Goal: Information Seeking & Learning: Find specific fact

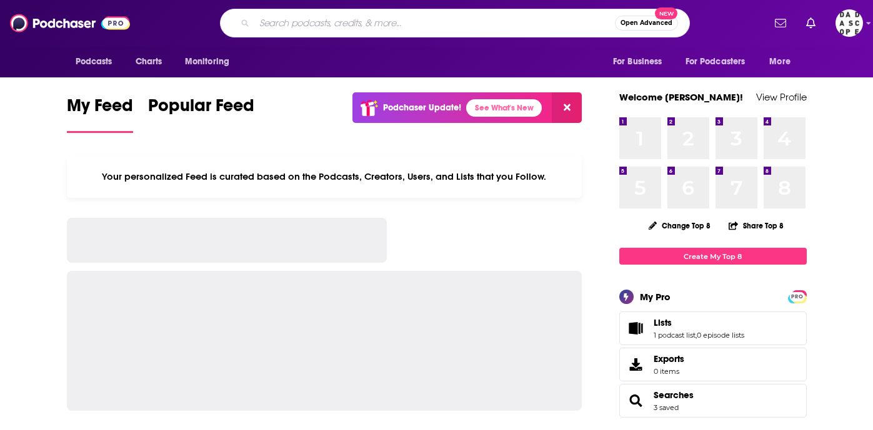
click at [397, 21] on input "Search podcasts, credits, & more..." at bounding box center [434, 23] width 361 height 20
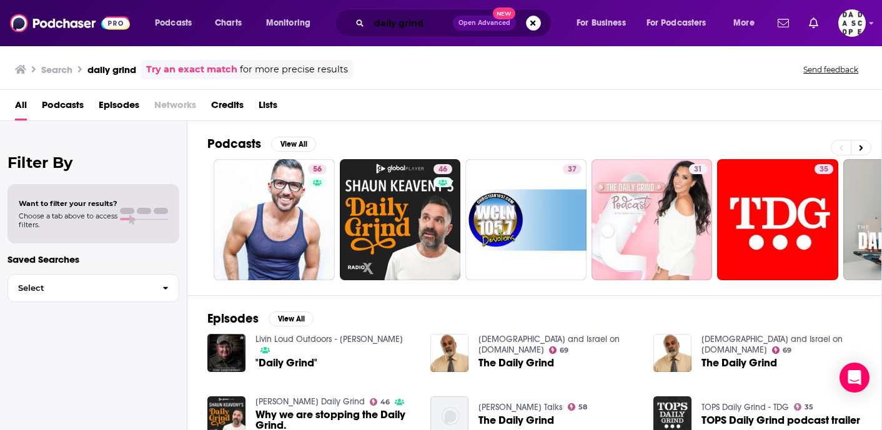
click at [379, 22] on input "daily grind" at bounding box center [411, 23] width 84 height 20
click at [442, 22] on input "the daily grind" at bounding box center [411, 23] width 84 height 20
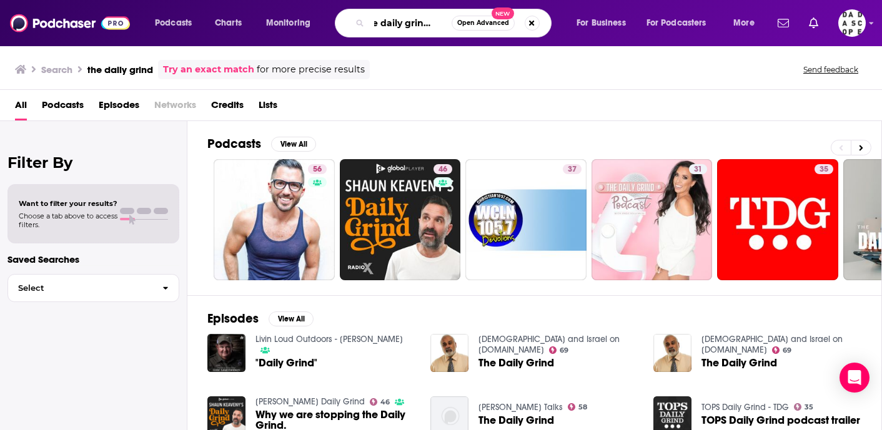
scroll to position [0, 19]
type input "the daily grind [PERSON_NAME]"
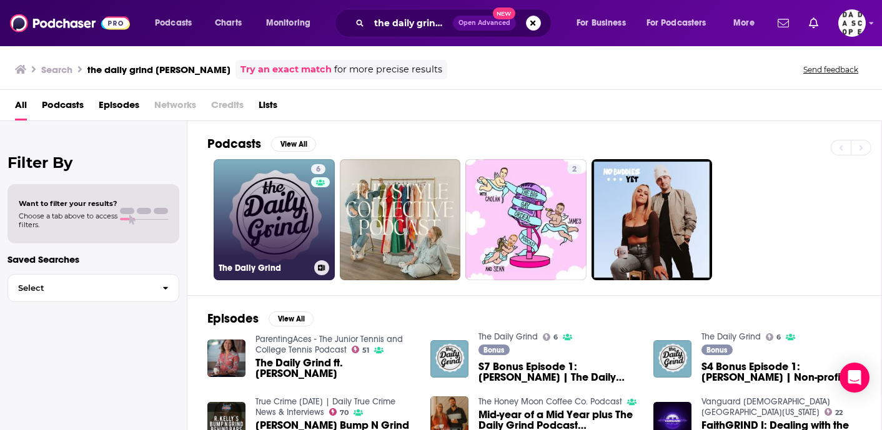
click at [268, 215] on link "6 The Daily Grind" at bounding box center [274, 219] width 121 height 121
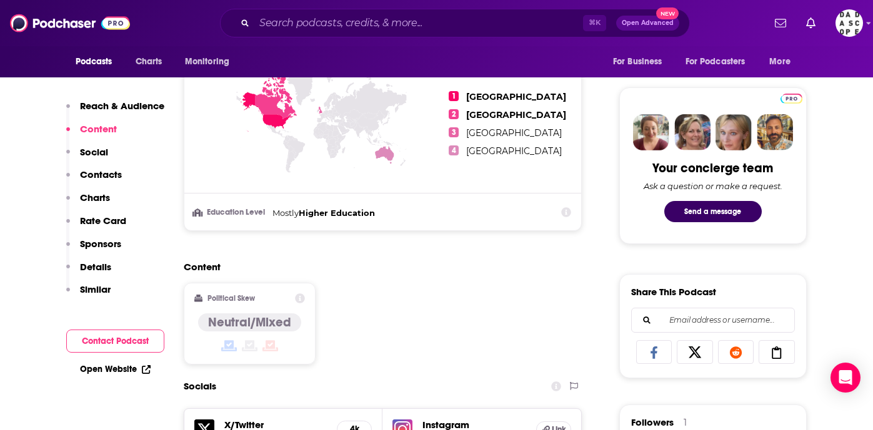
scroll to position [815, 0]
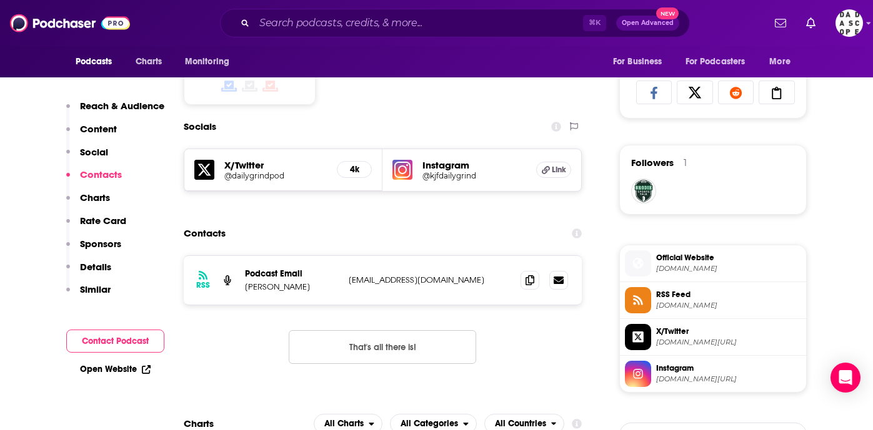
click at [440, 170] on h5 "Instagram" at bounding box center [474, 165] width 104 height 12
click at [440, 169] on h5 "Instagram" at bounding box center [474, 165] width 104 height 12
click at [439, 164] on h5 "Instagram" at bounding box center [474, 165] width 104 height 12
click at [556, 174] on span "Link" at bounding box center [559, 170] width 14 height 10
